Goal: Task Accomplishment & Management: Manage account settings

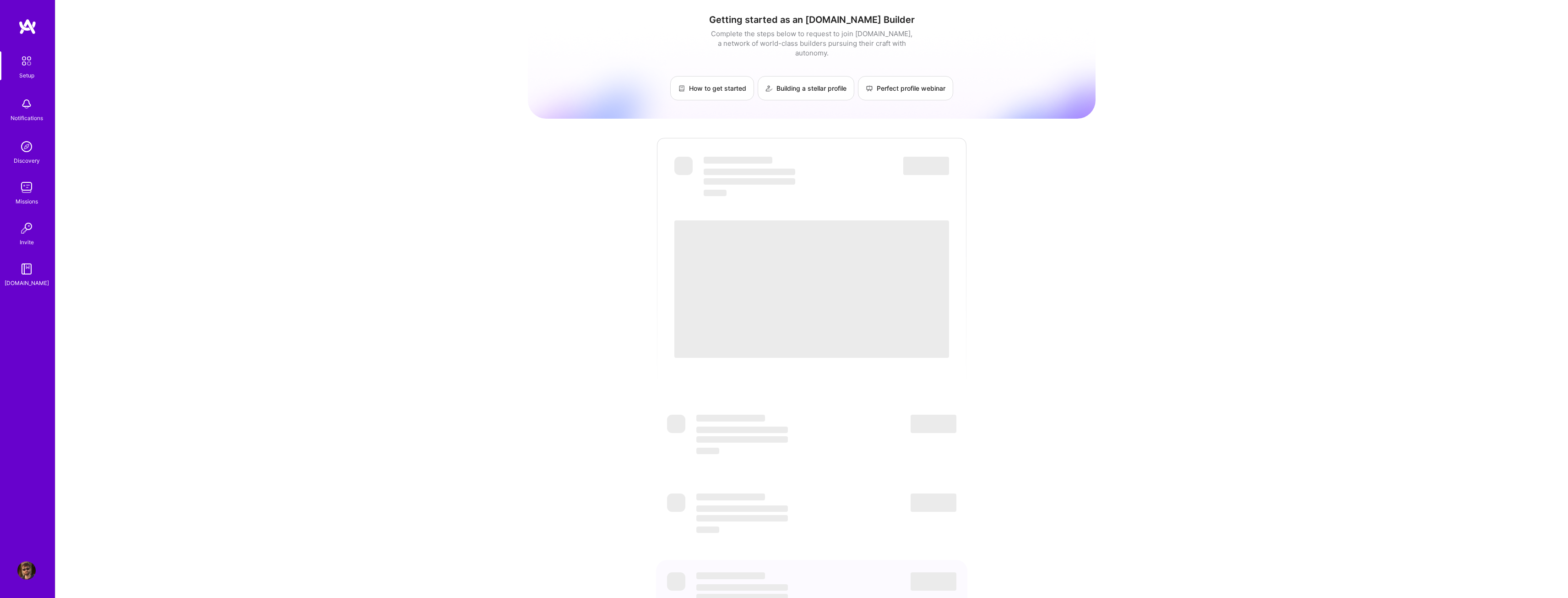
click at [877, 127] on div "Getting started as an [DOMAIN_NAME] Builder Complete the steps below to request…" at bounding box center [812, 334] width 568 height 654
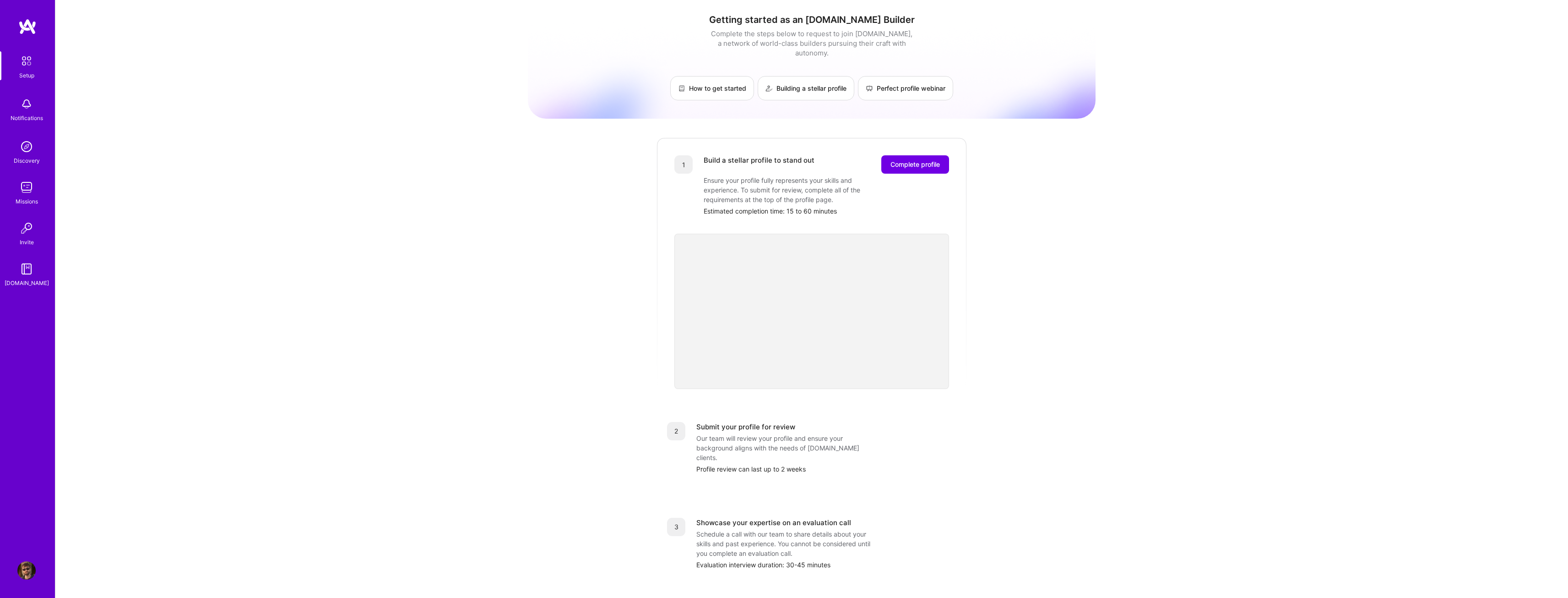
click at [22, 60] on img at bounding box center [27, 61] width 20 height 20
click at [17, 568] on img at bounding box center [26, 570] width 18 height 18
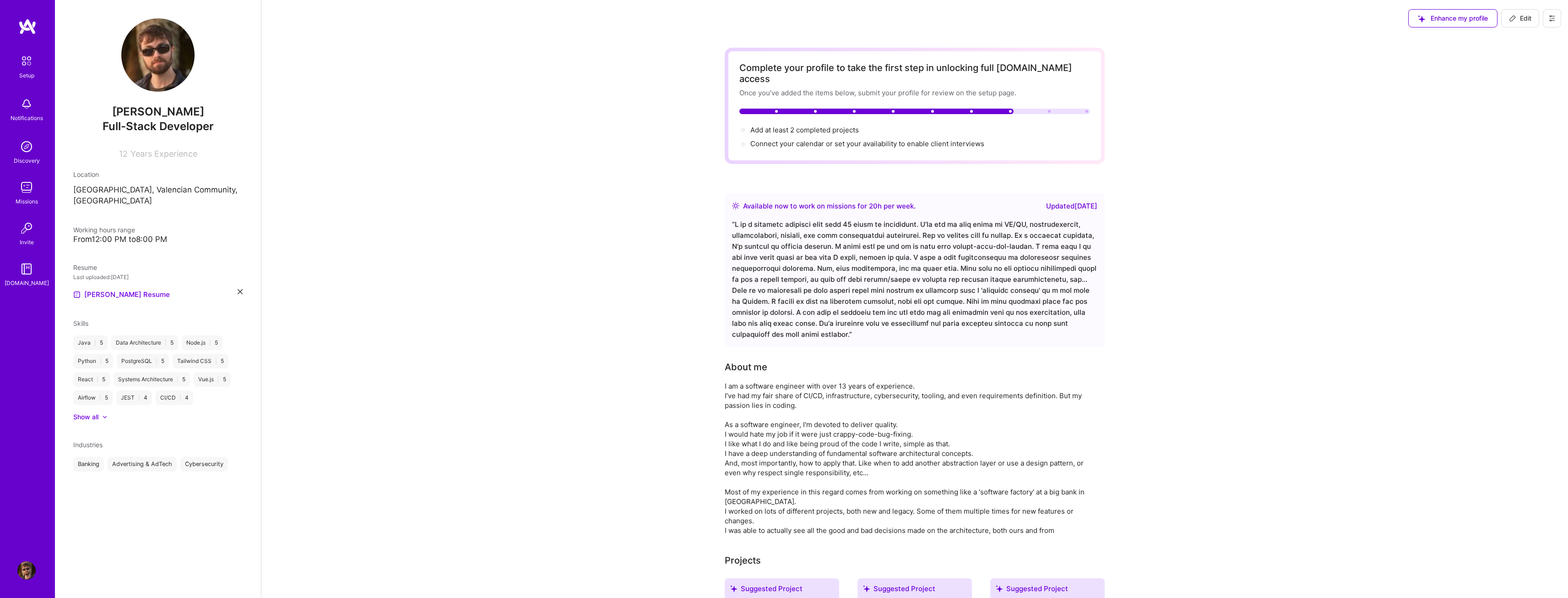
click at [1552, 16] on icon at bounding box center [1552, 18] width 5 height 5
click at [1529, 13] on button "Edit" at bounding box center [1520, 18] width 38 height 18
select select "US"
select select "Right Now"
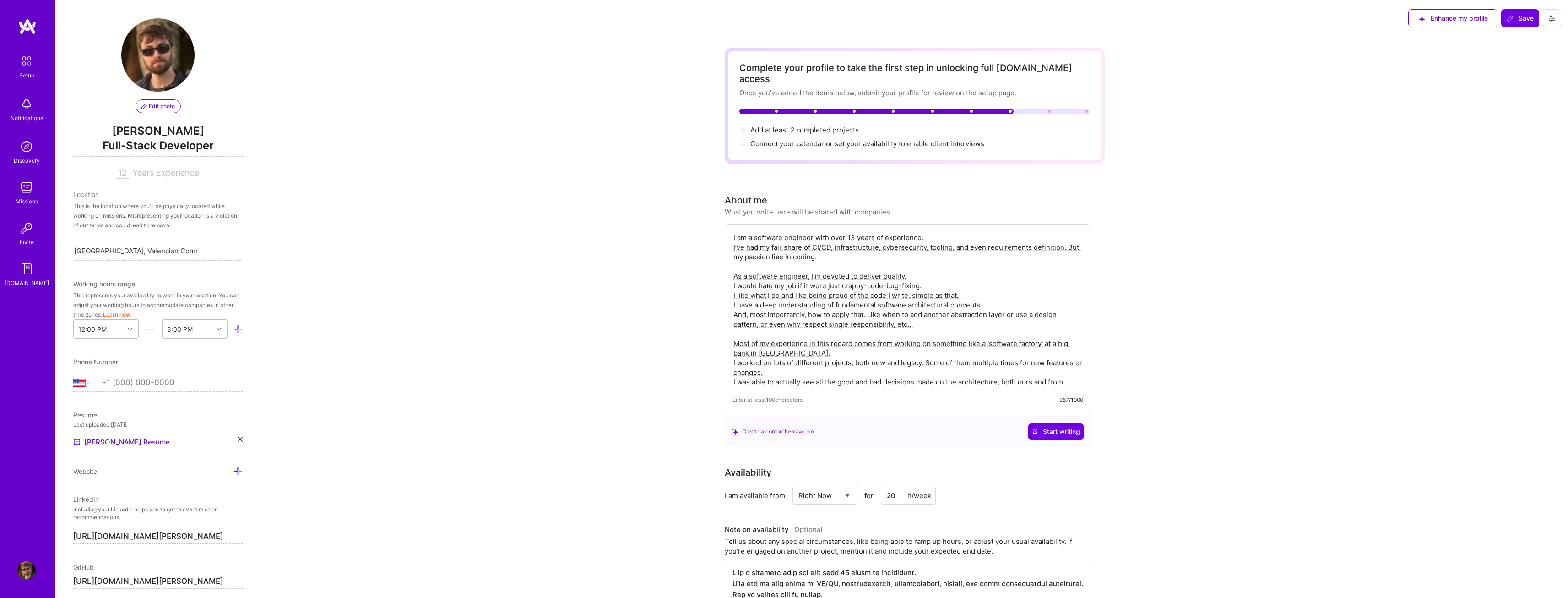
click at [1547, 20] on button at bounding box center [1552, 18] width 18 height 18
click at [1530, 38] on button "Settings" at bounding box center [1527, 39] width 69 height 23
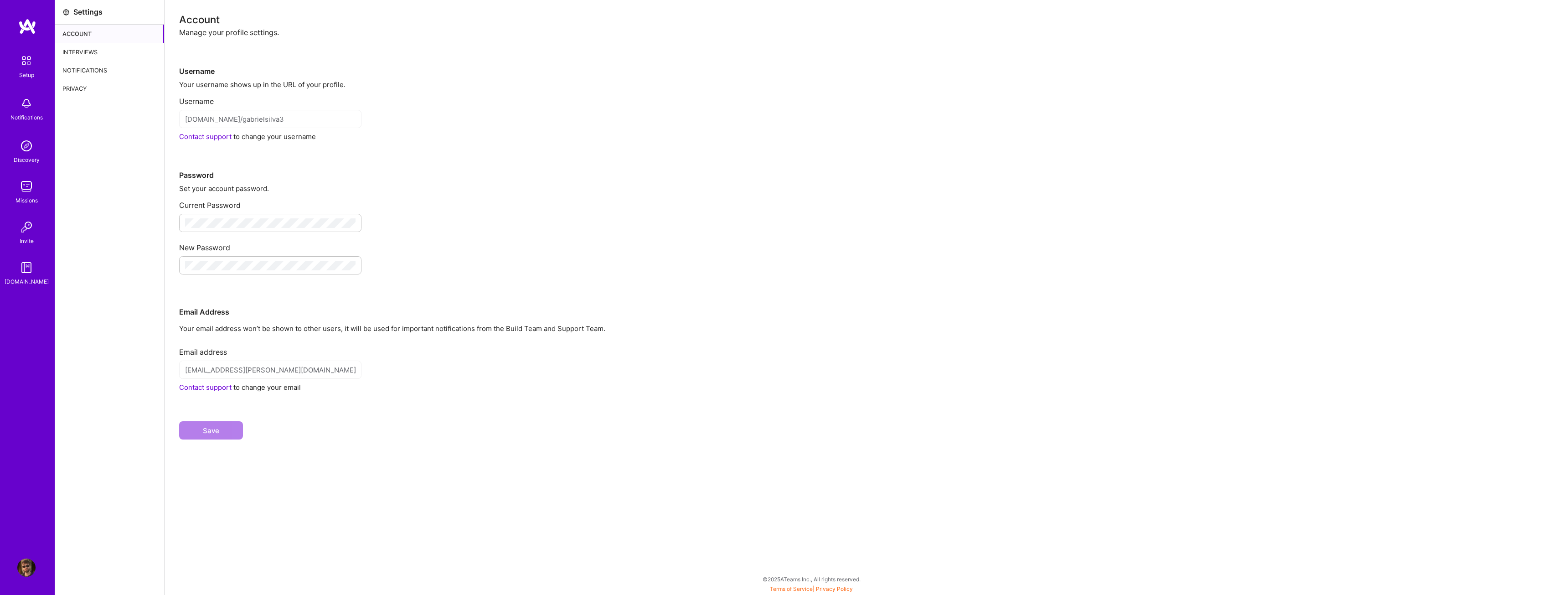
click at [124, 36] on div "Account" at bounding box center [110, 33] width 109 height 18
click at [109, 57] on div "Interviews" at bounding box center [110, 51] width 109 height 18
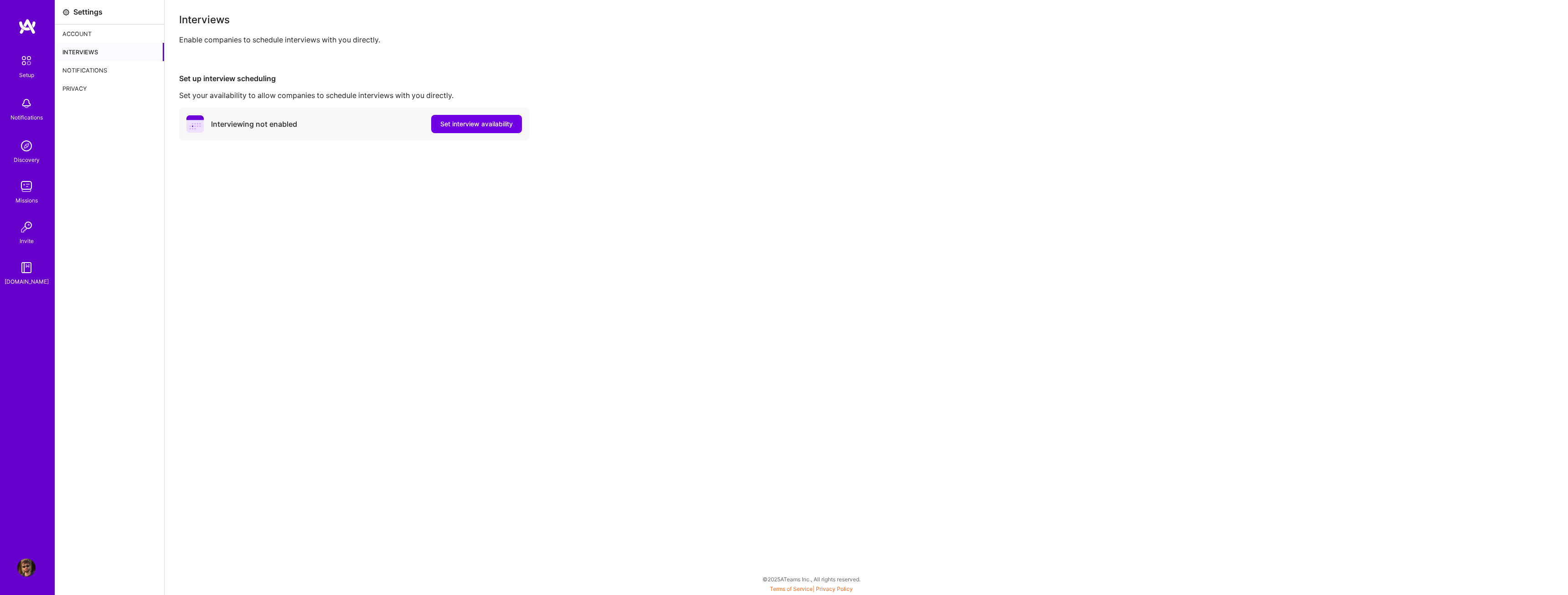
click at [109, 65] on div "Notifications" at bounding box center [110, 70] width 109 height 18
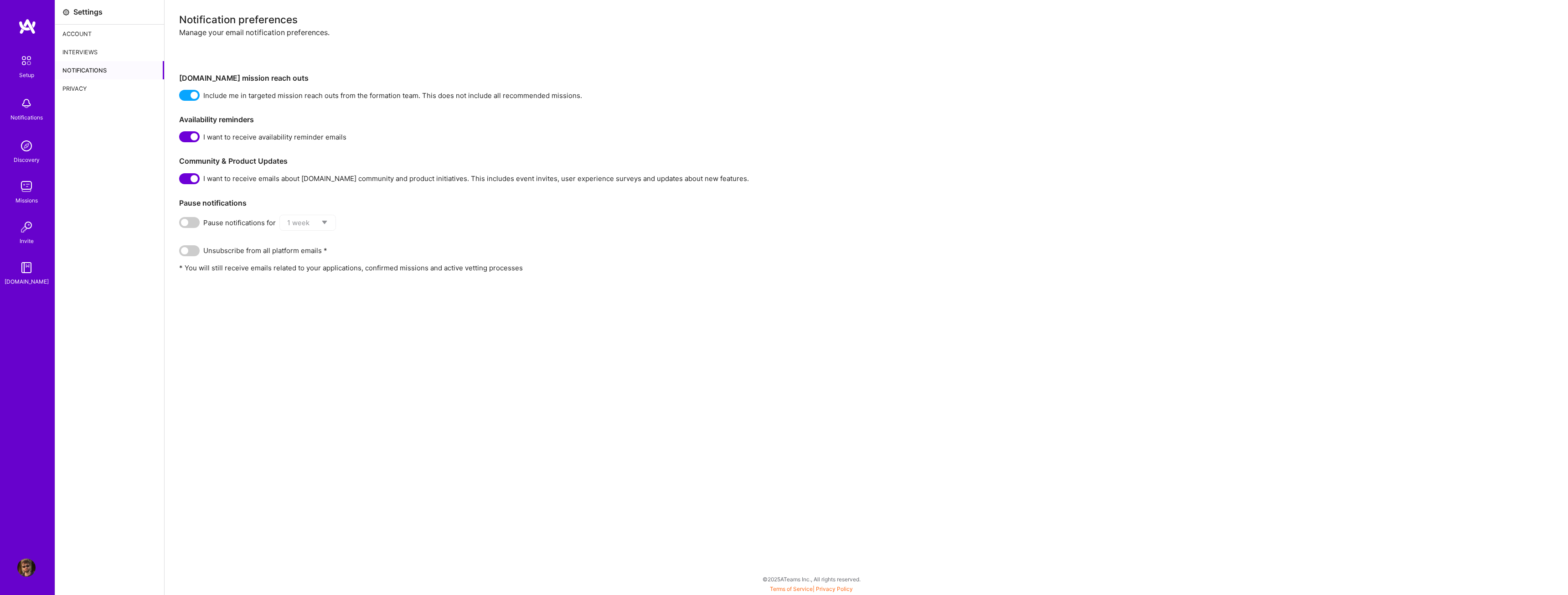
click at [103, 84] on div "Privacy" at bounding box center [110, 88] width 109 height 18
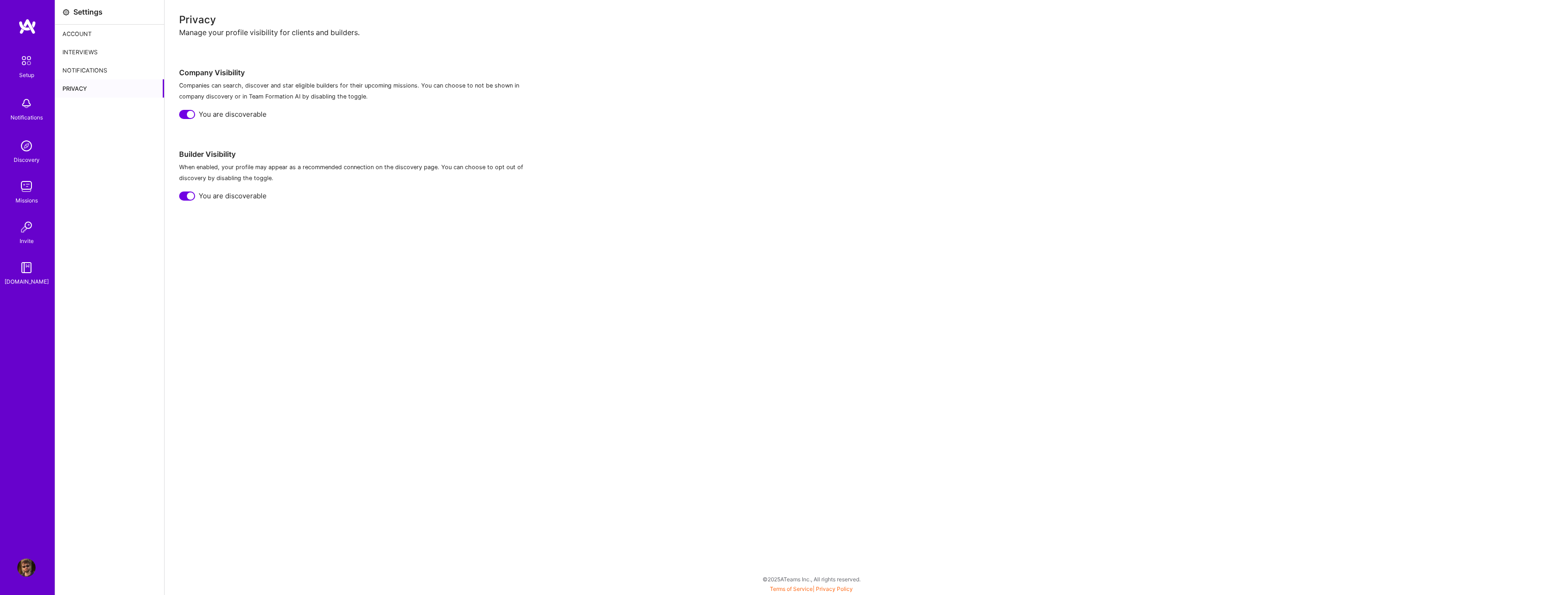
click at [182, 112] on div at bounding box center [187, 114] width 16 height 9
click at [180, 201] on div "Privacy Manage your profile visibility for clients and builders. Company Visibi…" at bounding box center [866, 297] width 1403 height 595
click at [183, 200] on div at bounding box center [187, 196] width 16 height 9
click at [119, 67] on div "Notifications" at bounding box center [110, 70] width 109 height 18
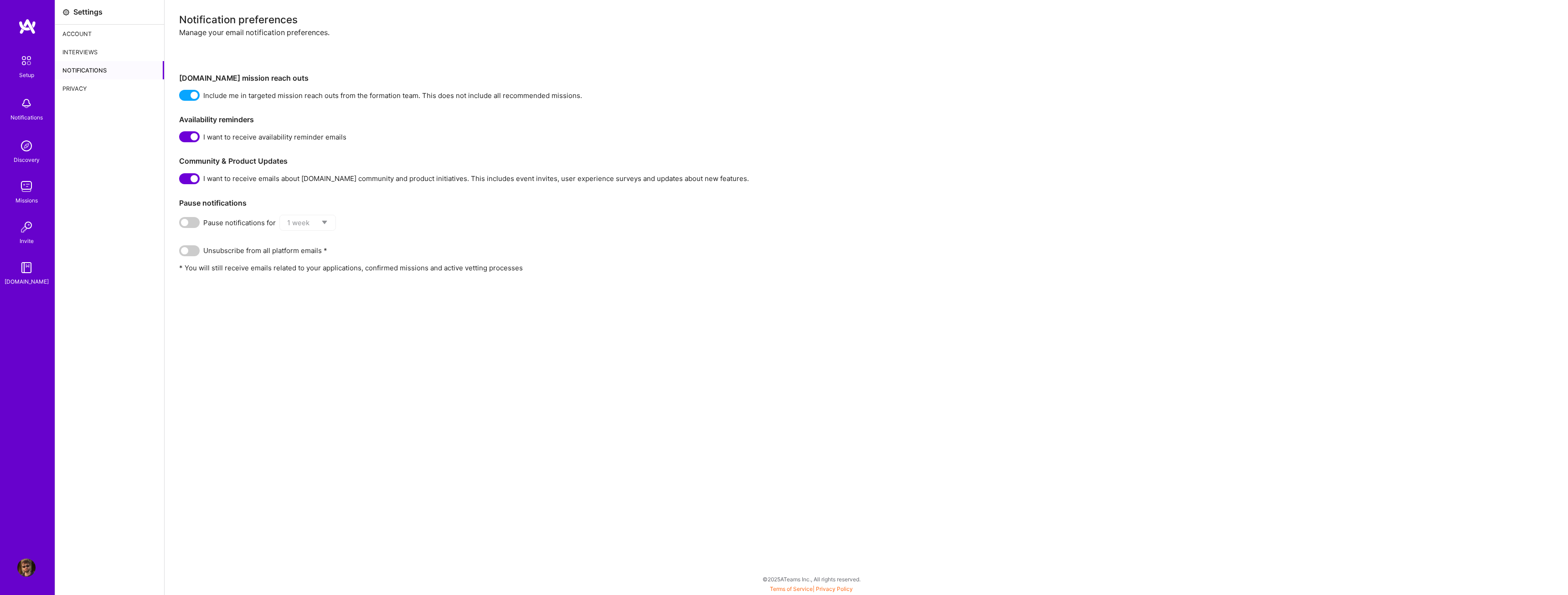
click at [103, 56] on div "Interviews" at bounding box center [110, 51] width 109 height 18
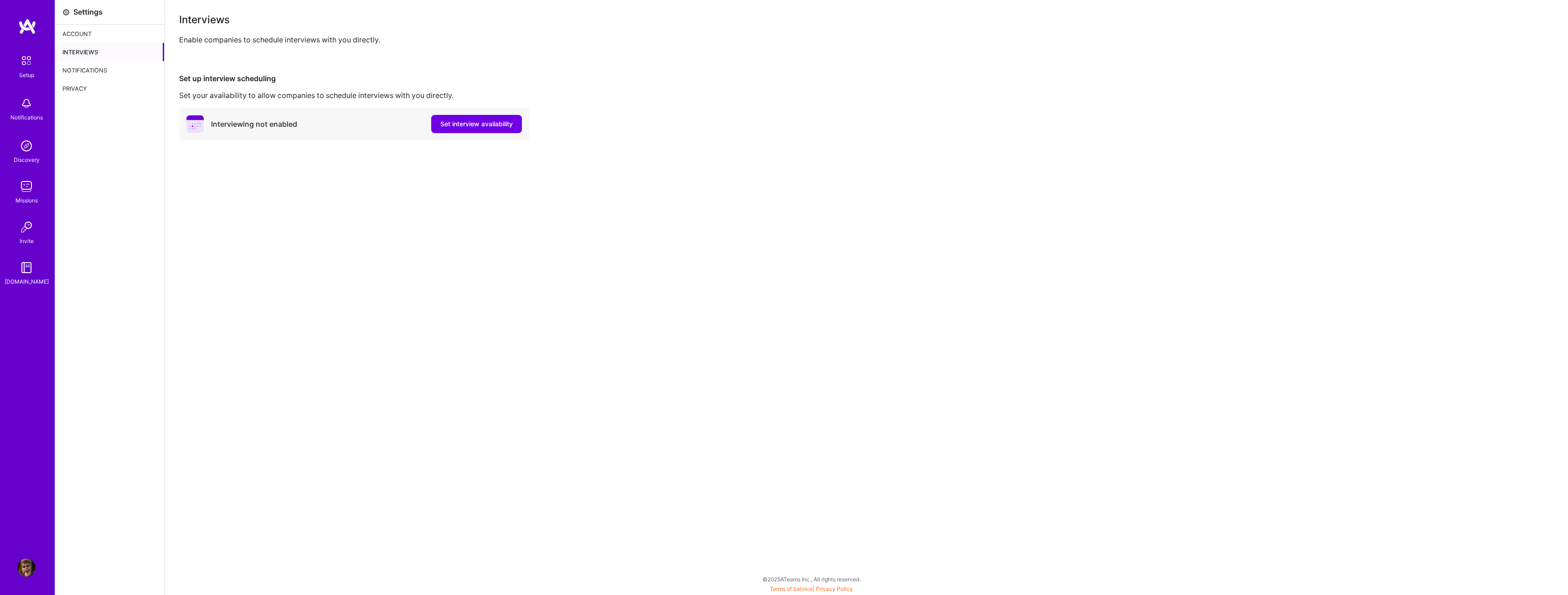
click at [107, 33] on div "Account" at bounding box center [110, 33] width 109 height 18
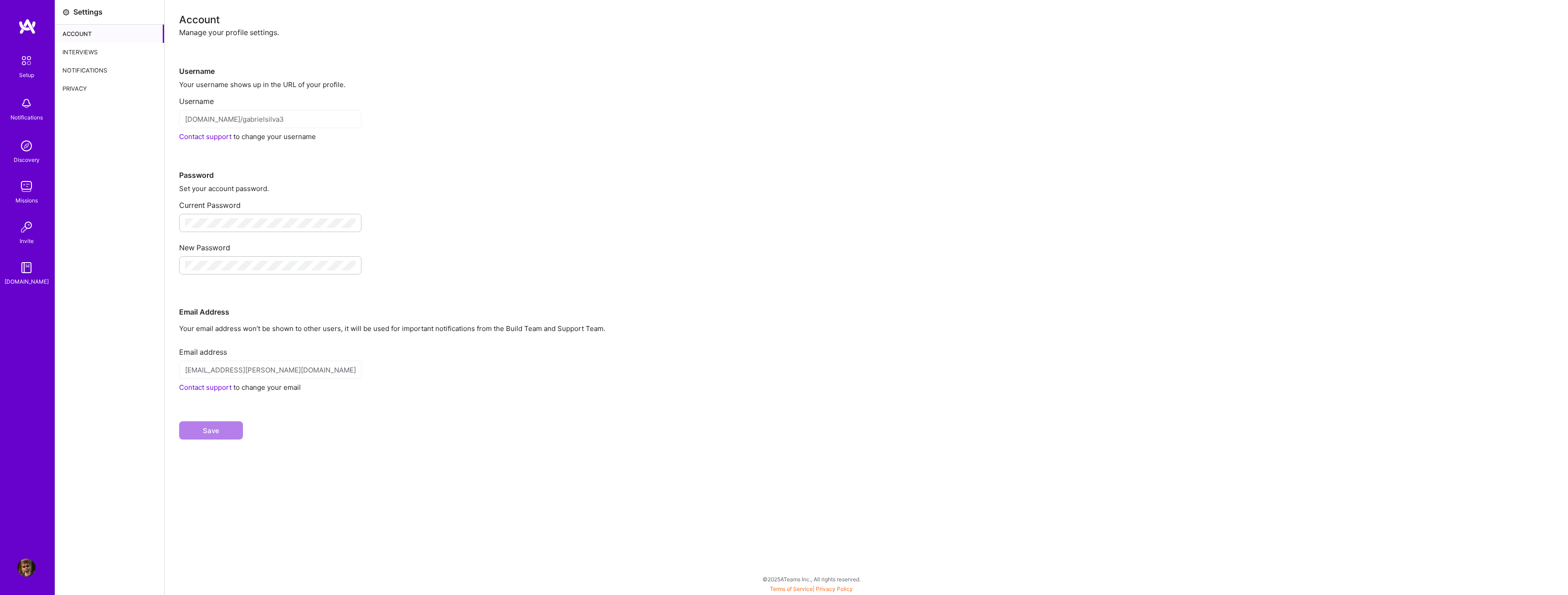
click at [98, 47] on div "Interviews" at bounding box center [110, 51] width 109 height 18
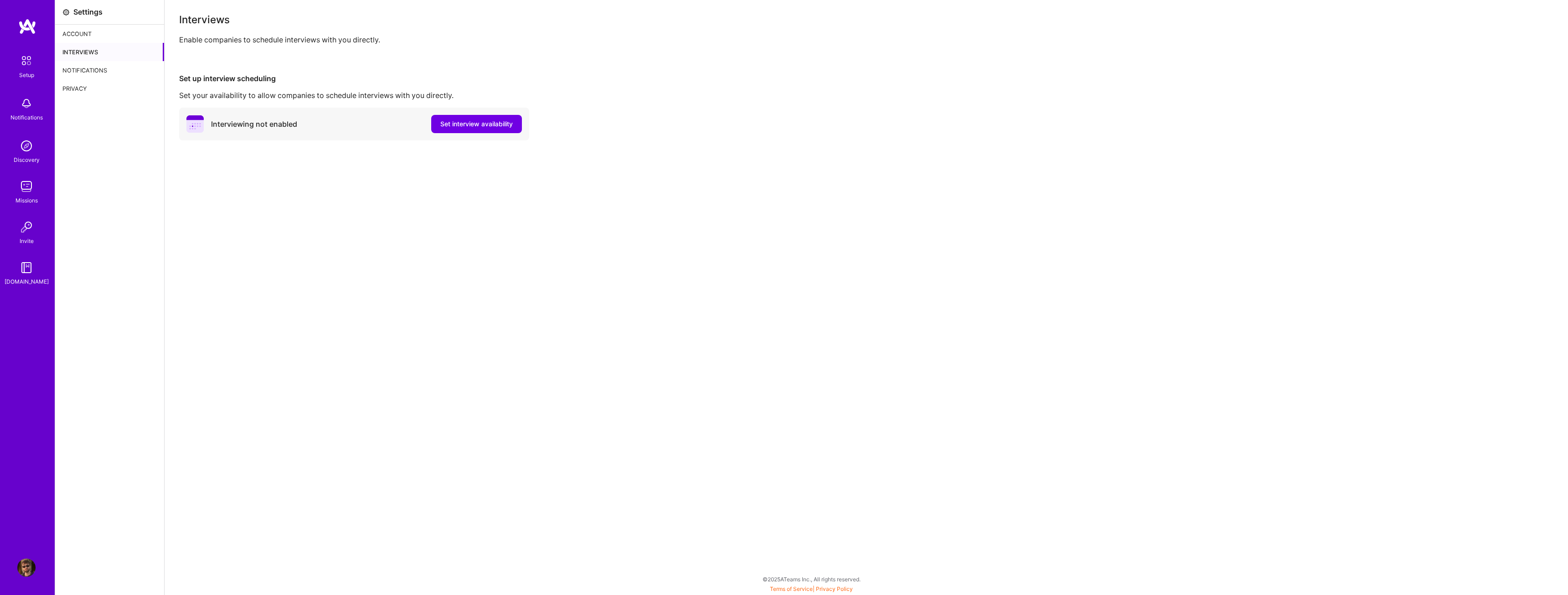
click at [89, 68] on div "Notifications" at bounding box center [110, 70] width 109 height 18
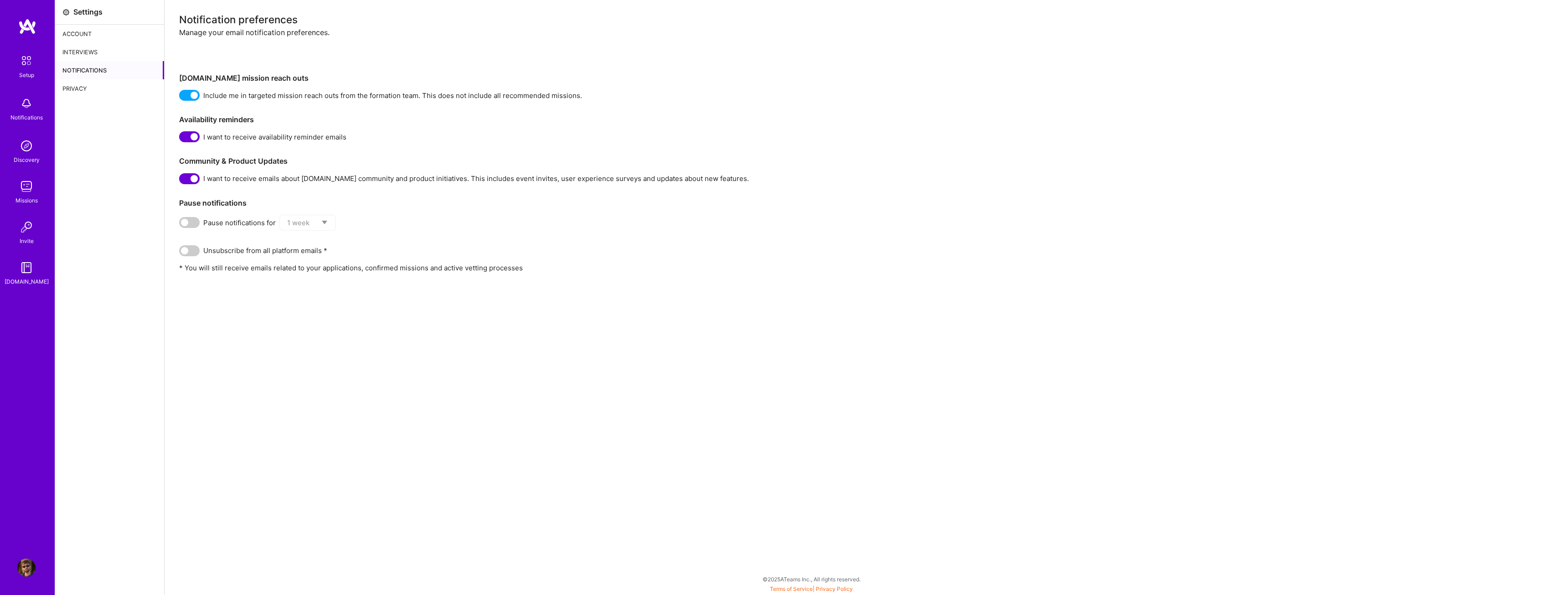
click at [187, 100] on span at bounding box center [189, 95] width 20 height 11
click at [181, 97] on input "checkbox" at bounding box center [181, 97] width 0 height 0
click at [194, 135] on span at bounding box center [189, 137] width 20 height 11
click at [181, 138] on input "checkbox" at bounding box center [181, 138] width 0 height 0
click at [191, 181] on span at bounding box center [189, 179] width 20 height 11
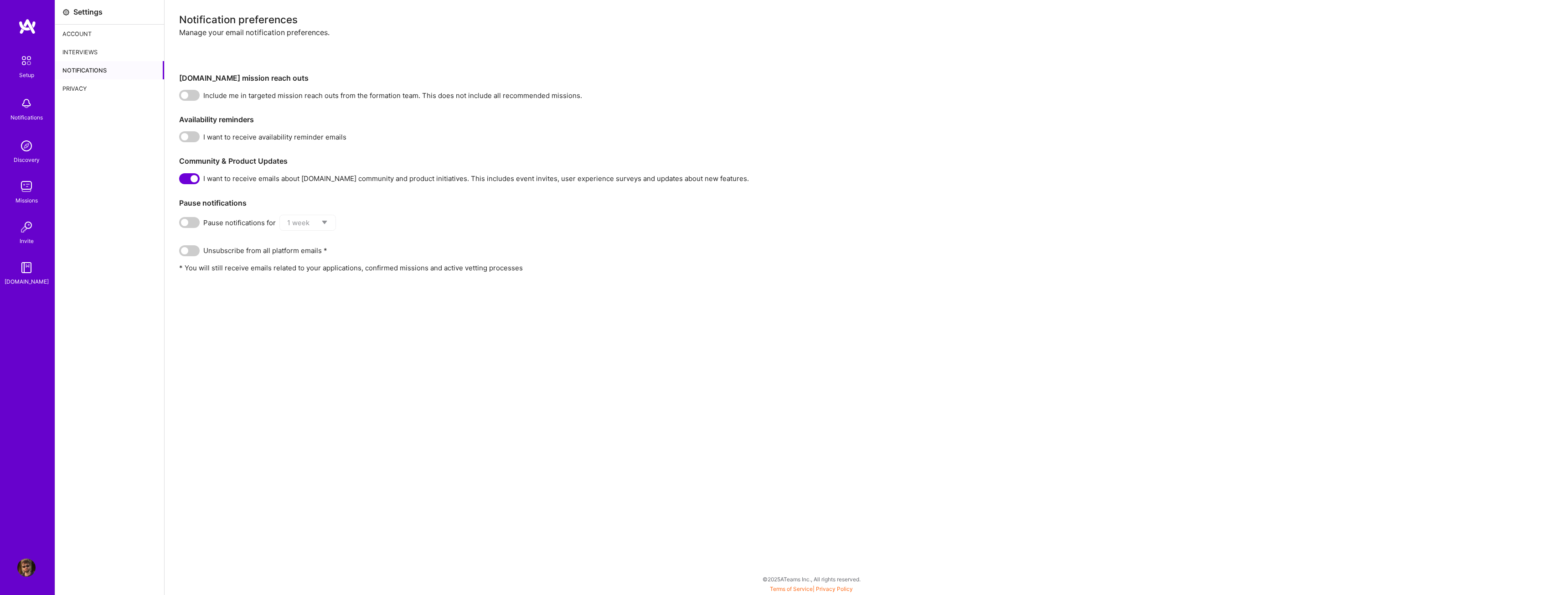
click at [181, 180] on input "checkbox" at bounding box center [181, 180] width 0 height 0
click at [93, 82] on div "Privacy" at bounding box center [110, 88] width 109 height 18
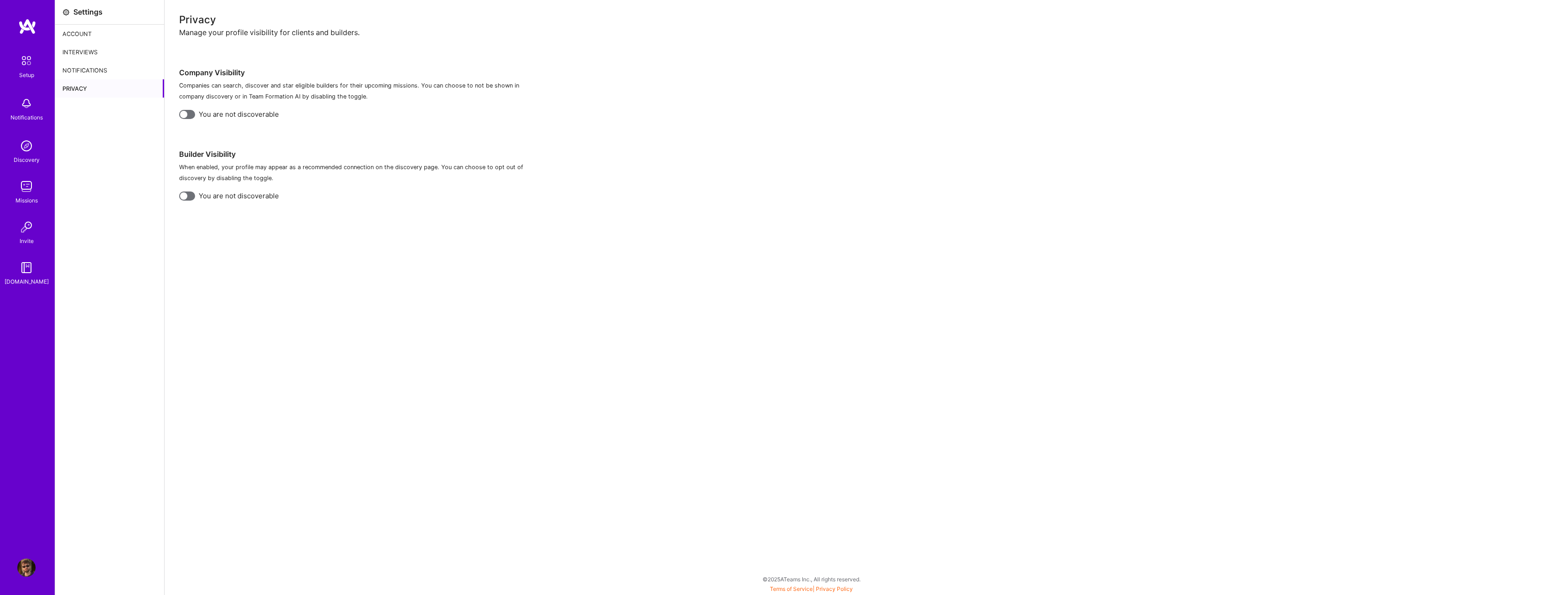
click at [106, 51] on div "Interviews" at bounding box center [110, 51] width 109 height 18
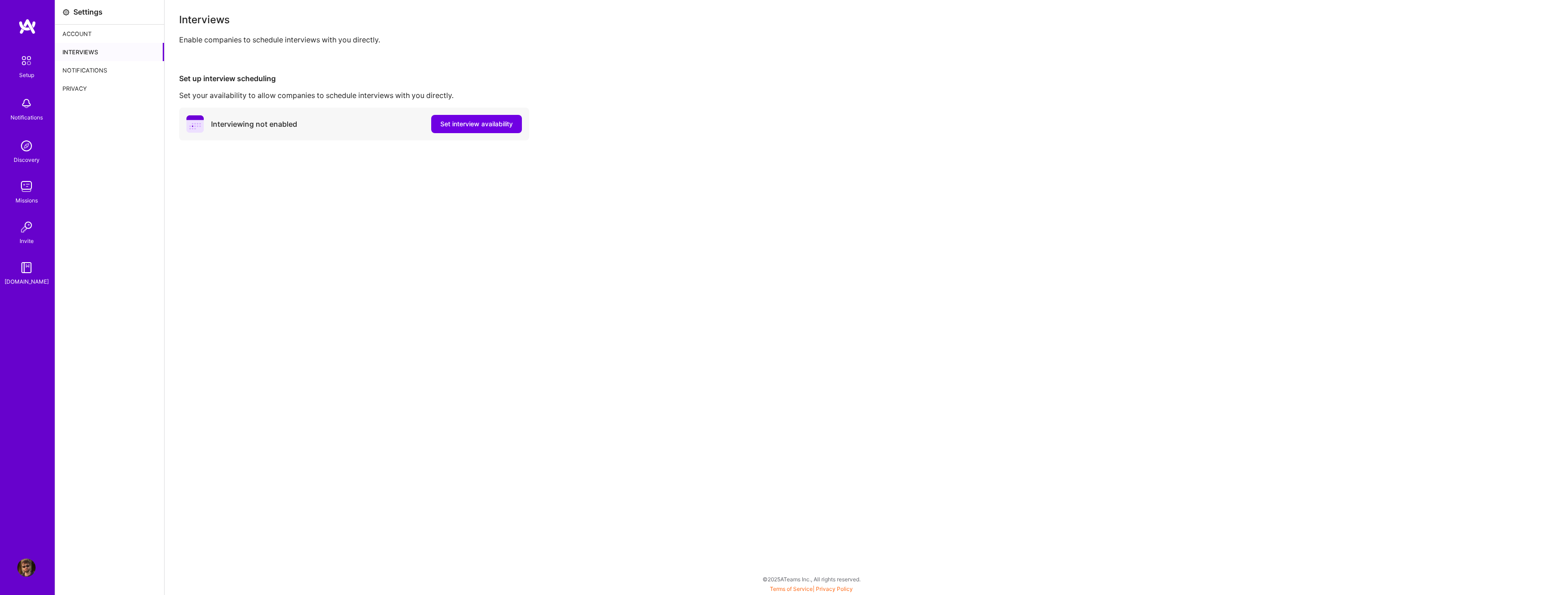
click at [111, 24] on div "Settings" at bounding box center [110, 12] width 109 height 25
click at [107, 34] on div "Account" at bounding box center [110, 33] width 109 height 18
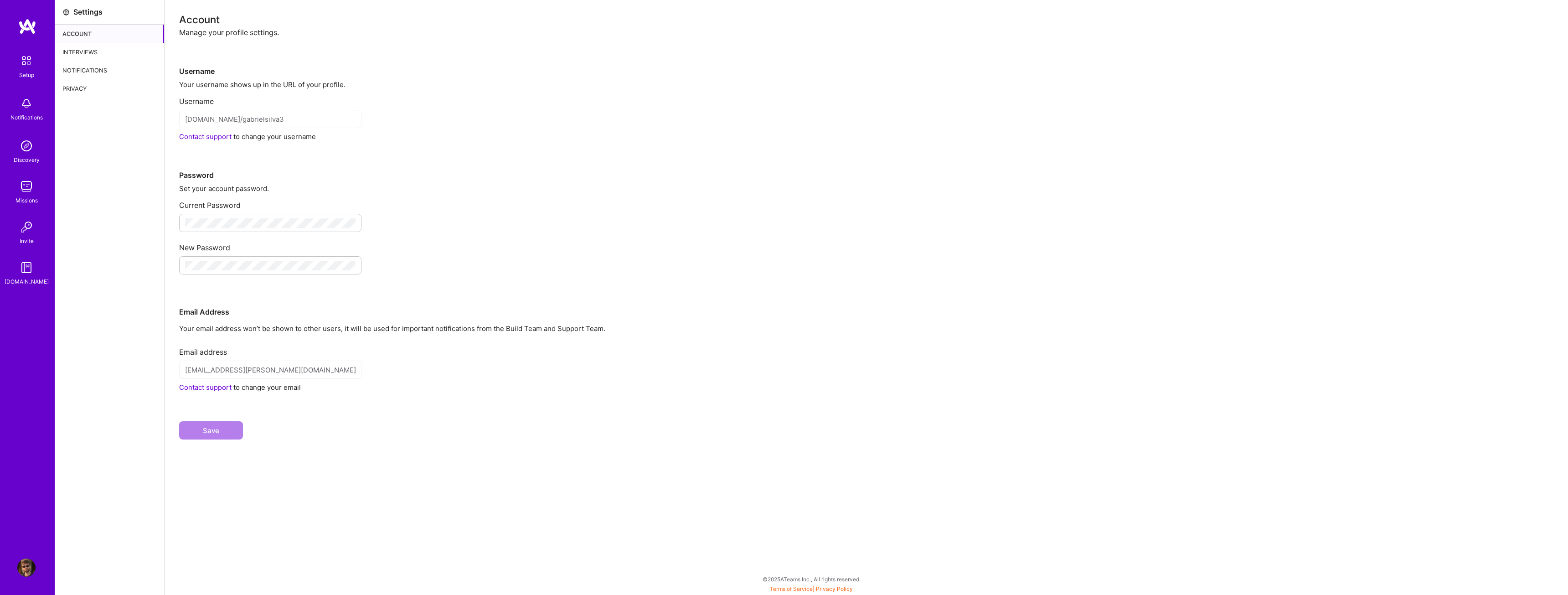
click at [28, 567] on img at bounding box center [26, 567] width 18 height 18
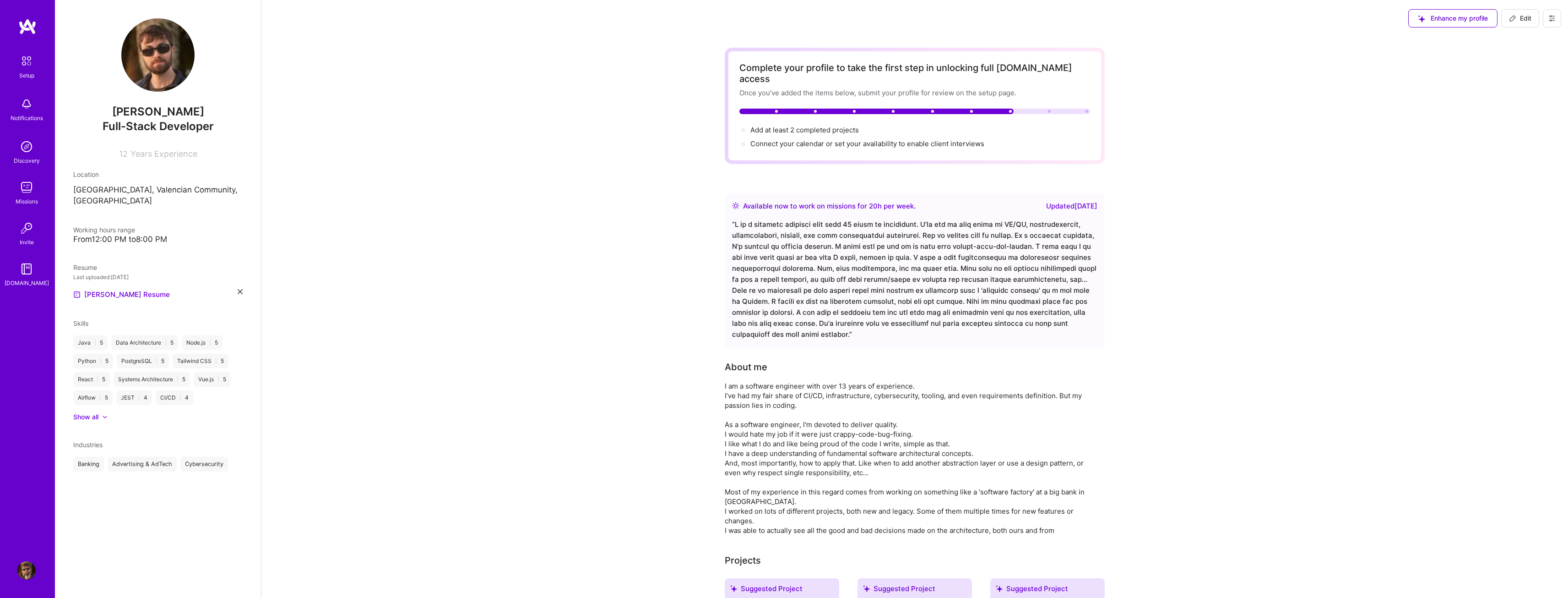
click at [1545, 21] on button at bounding box center [1552, 18] width 18 height 18
click at [1535, 24] on button "Edit" at bounding box center [1520, 18] width 38 height 18
select select "US"
select select "Right Now"
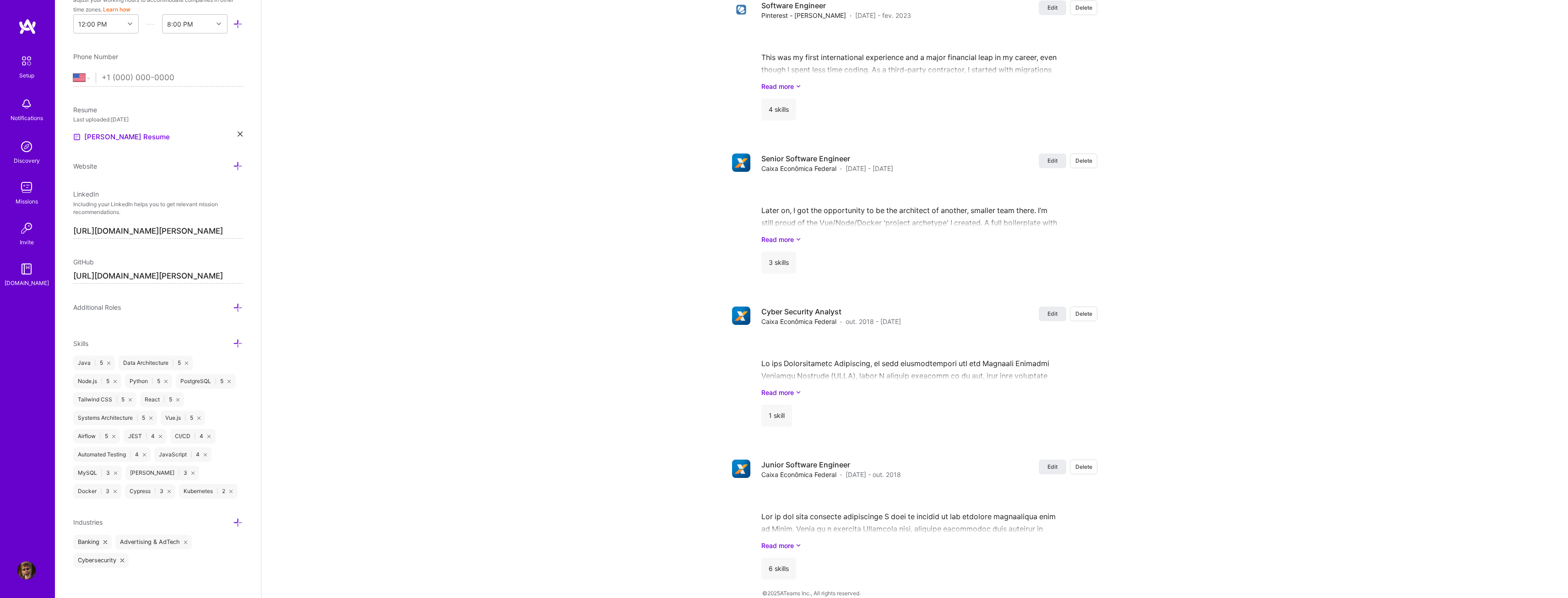
scroll to position [330, 0]
